Goal: Navigation & Orientation: Find specific page/section

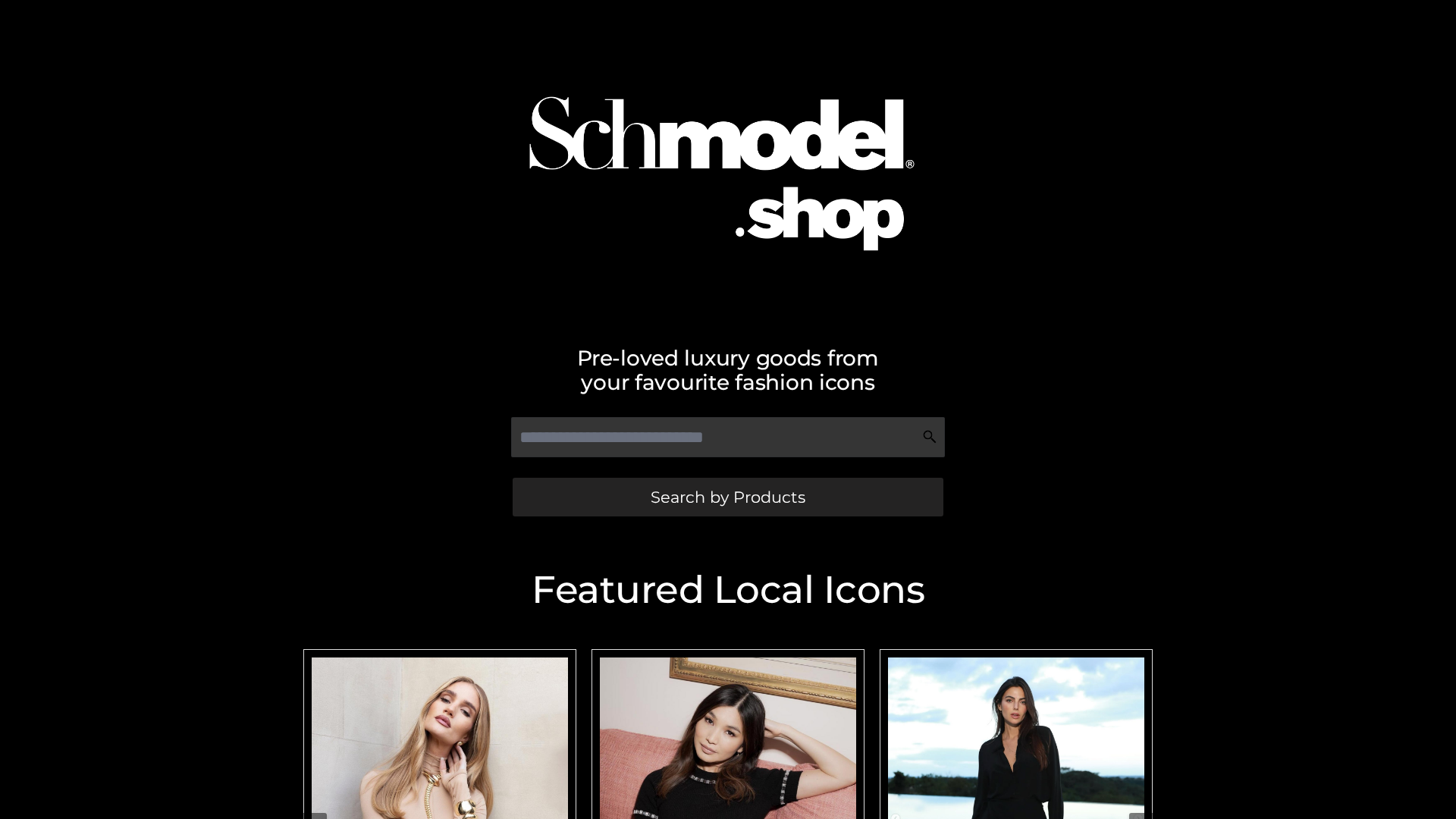
click at [727, 496] on span "Search by Products" at bounding box center [727, 497] width 155 height 16
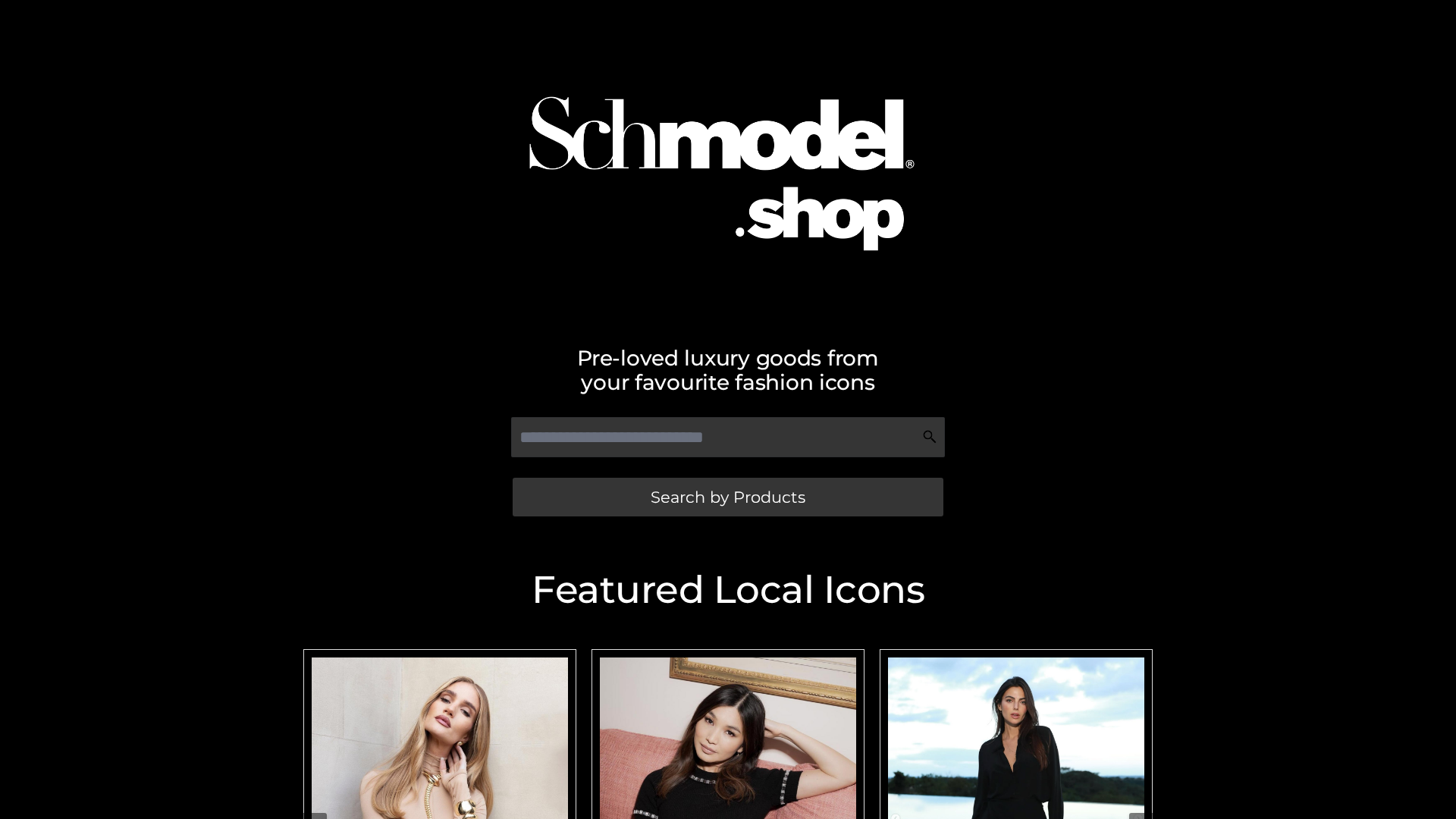
click at [727, 496] on span "Search by Products" at bounding box center [727, 497] width 155 height 16
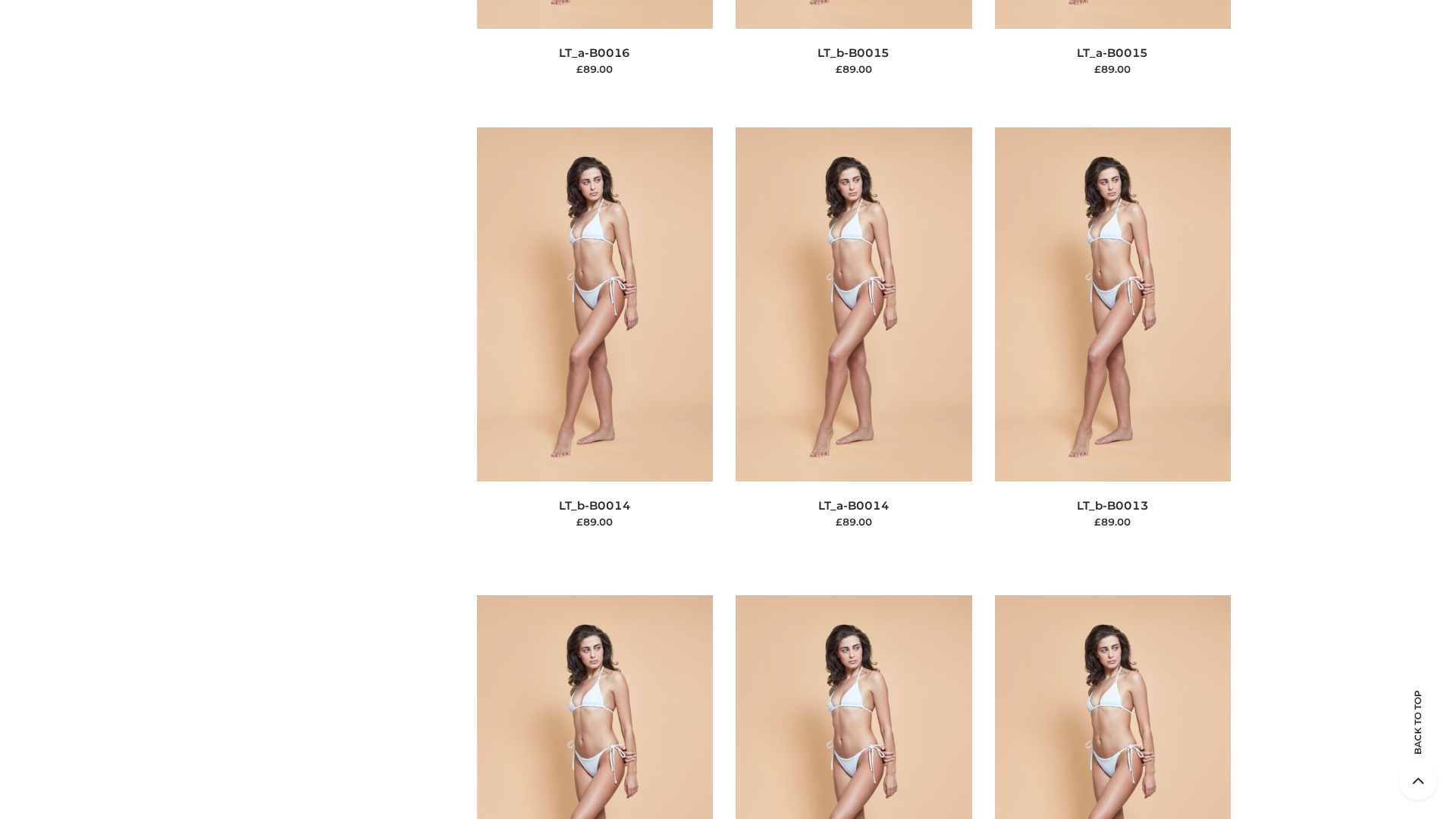
scroll to position [5396, 0]
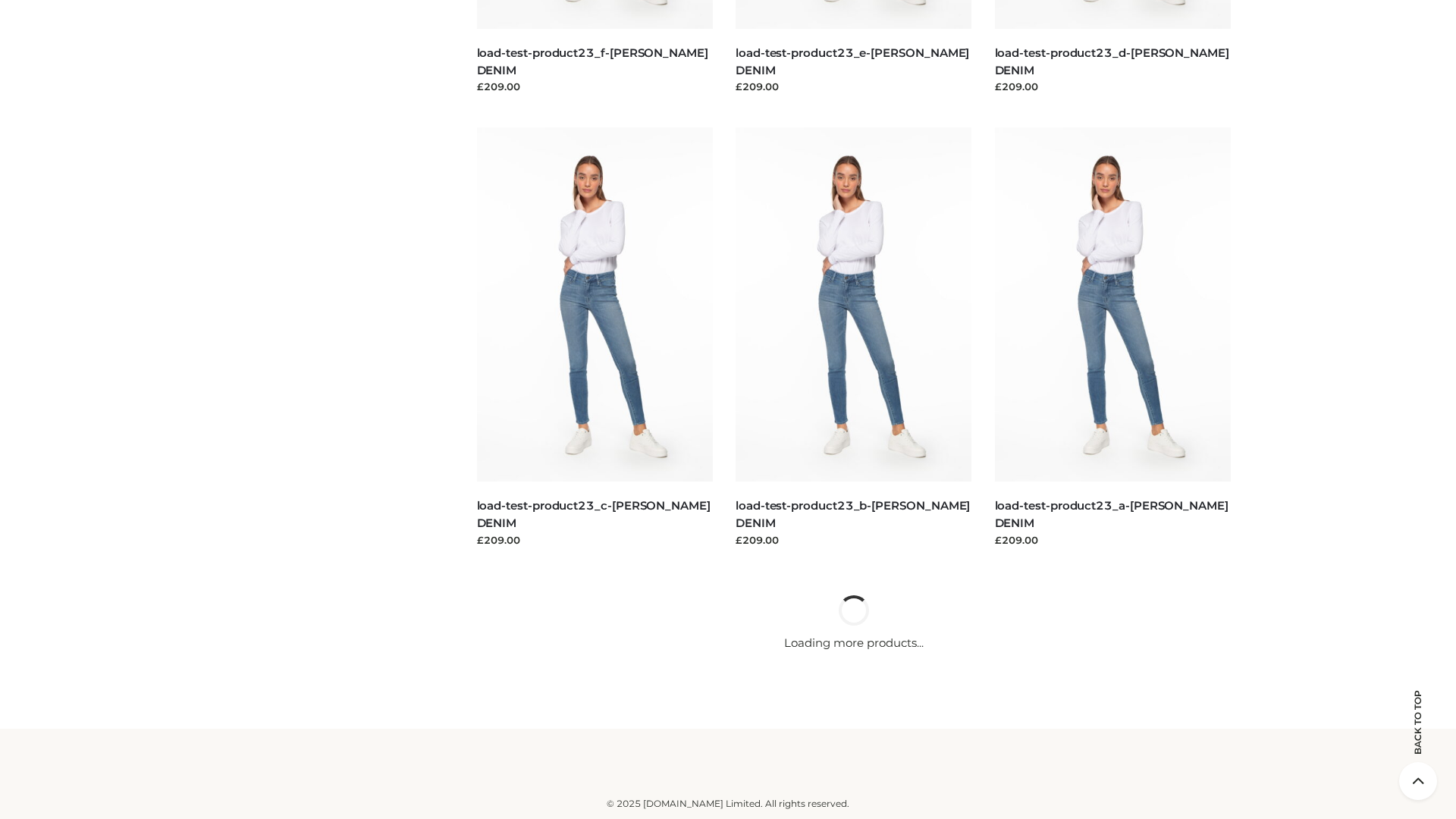
scroll to position [1331, 0]
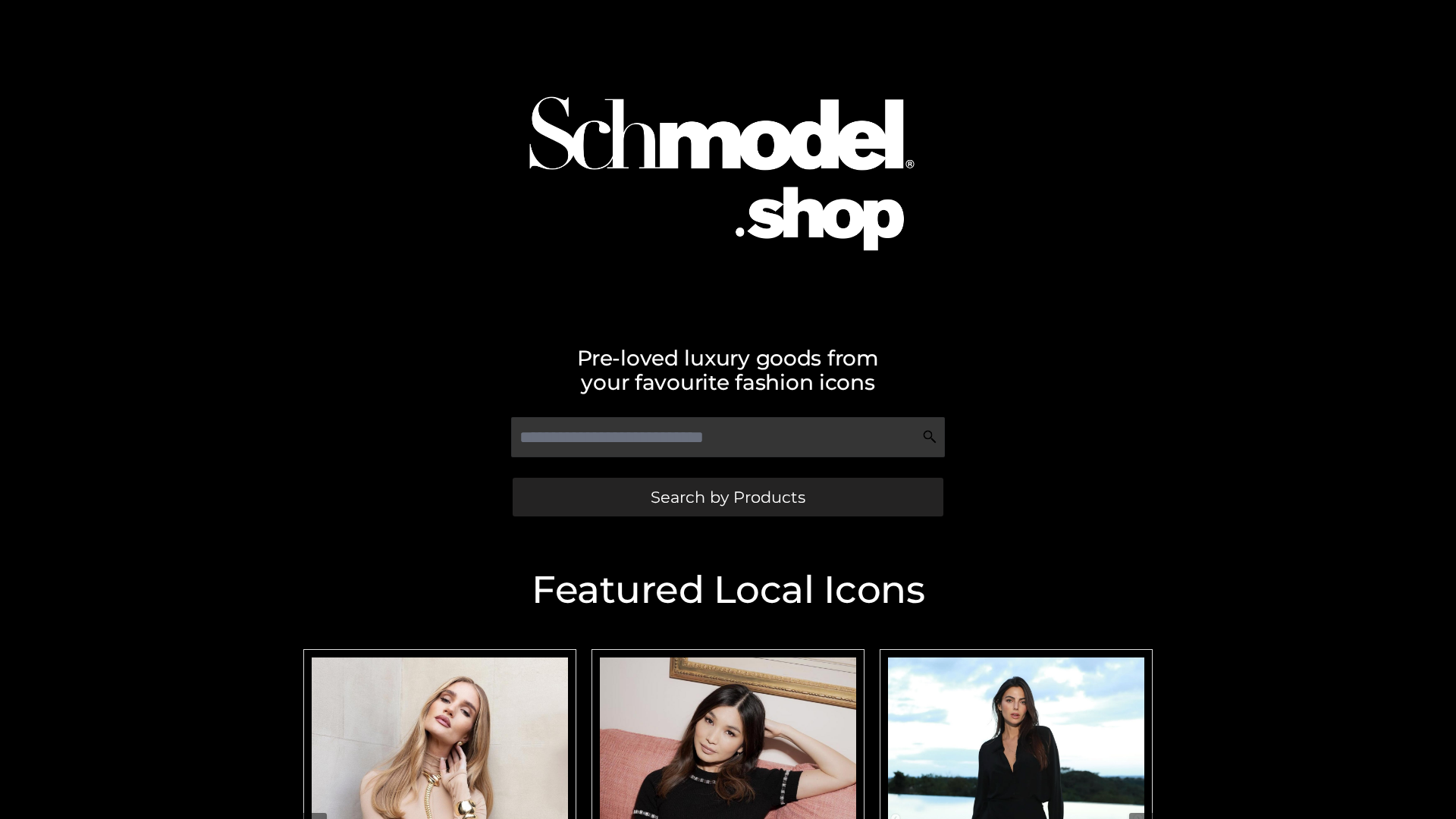
click at [727, 496] on span "Search by Products" at bounding box center [727, 497] width 155 height 16
